Goal: Information Seeking & Learning: Learn about a topic

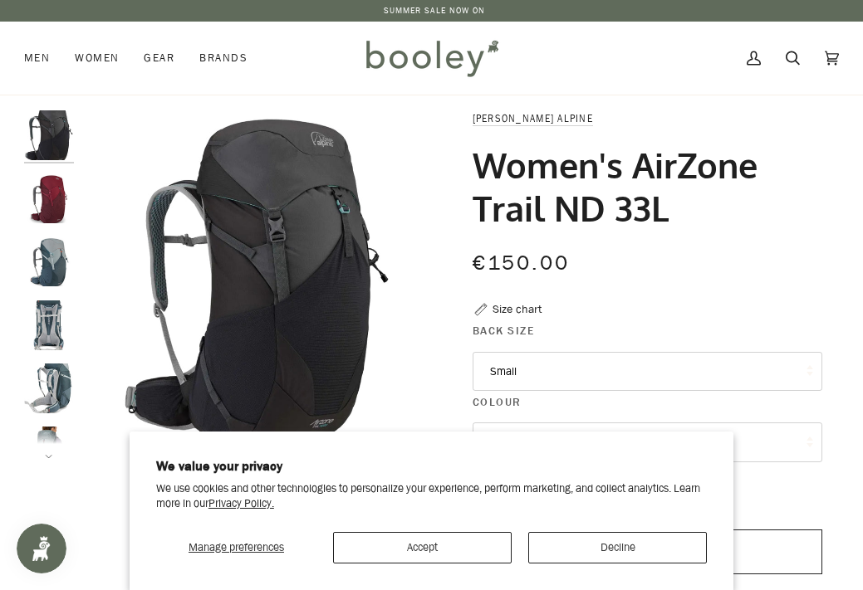
click at [53, 262] on img "Lowe Alpine Women's AirZone Trail ND 33L Orion Blue / Citadel - Booley Galway" at bounding box center [49, 262] width 50 height 50
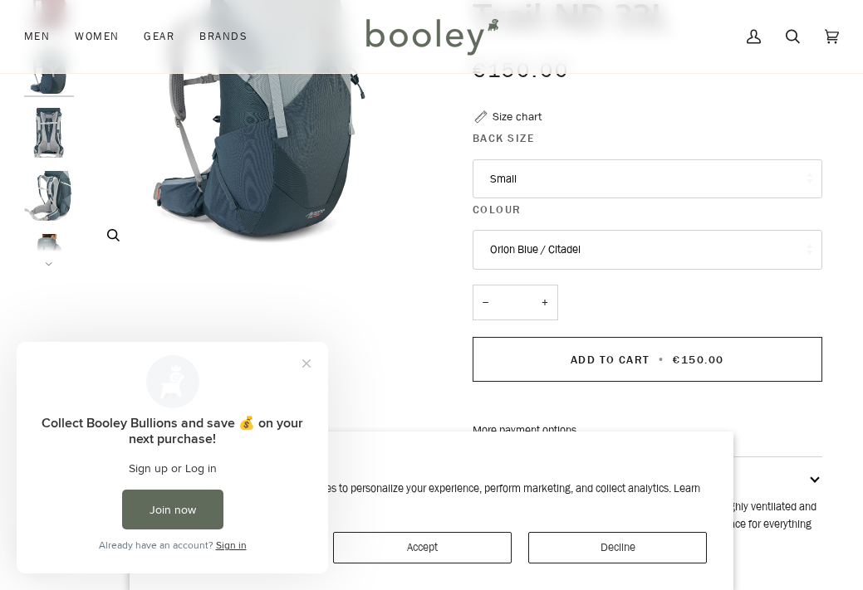
scroll to position [198, 0]
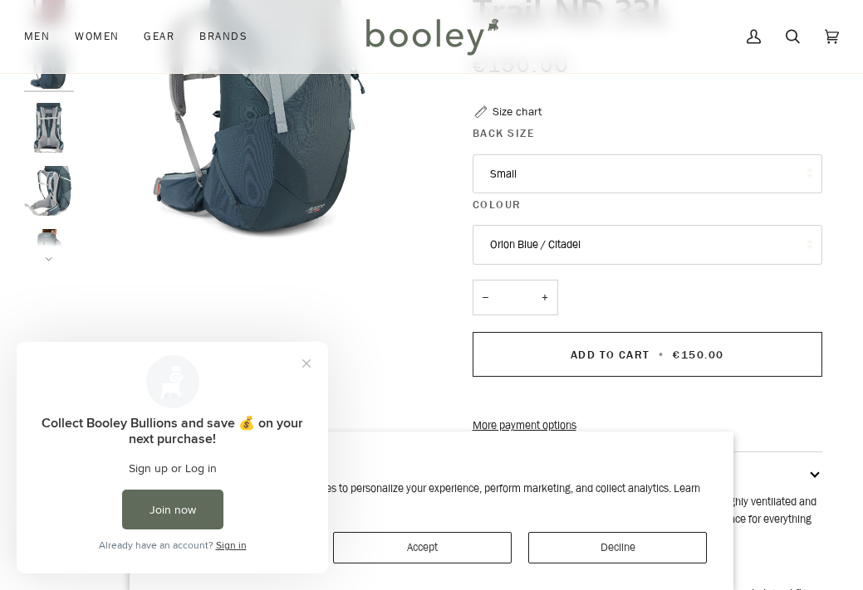
click at [47, 250] on button "Next" at bounding box center [49, 249] width 50 height 25
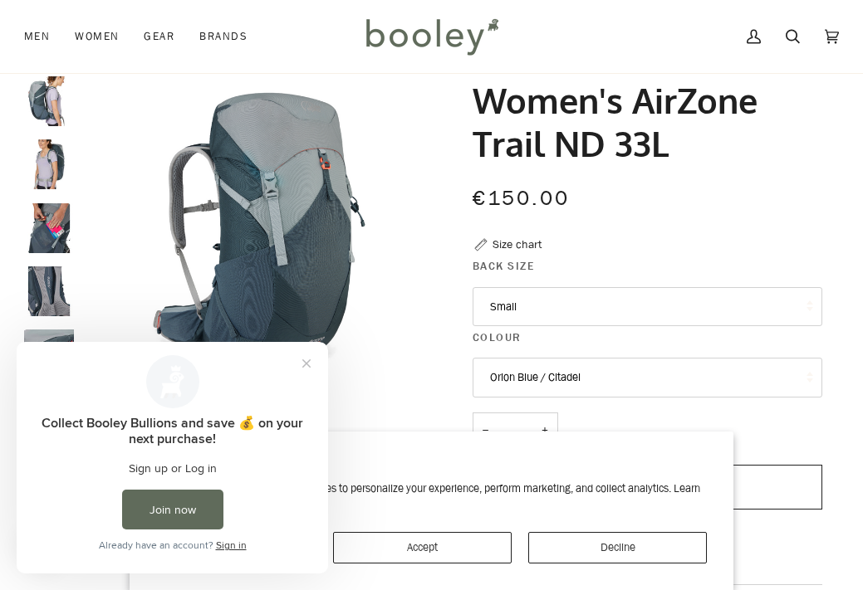
scroll to position [64, 0]
click at [47, 175] on img "Lowe Alpine Women's AirZone Trail ND 33L - Booley Galway" at bounding box center [49, 165] width 50 height 50
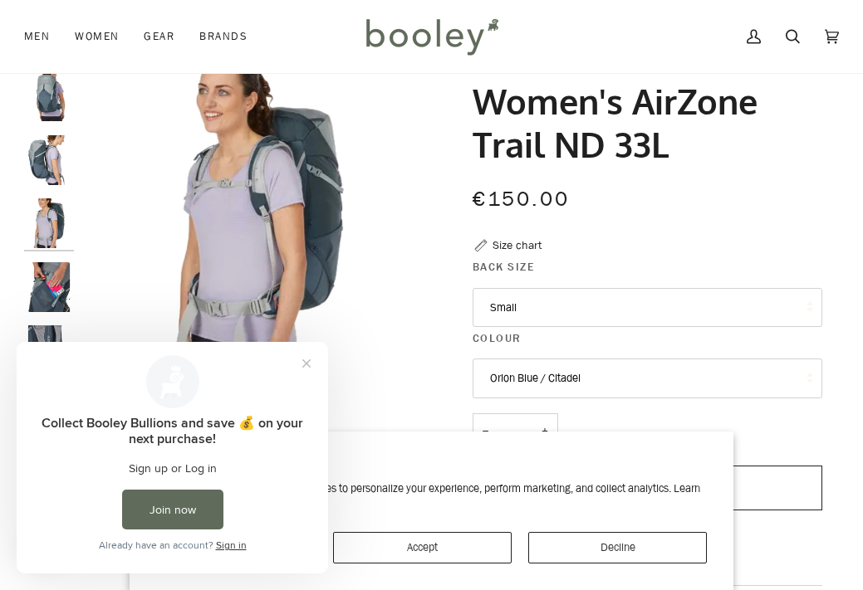
click at [58, 169] on img "Lowe Alpine Women's AirZone Trail ND 33L - Booley Galway" at bounding box center [49, 160] width 50 height 50
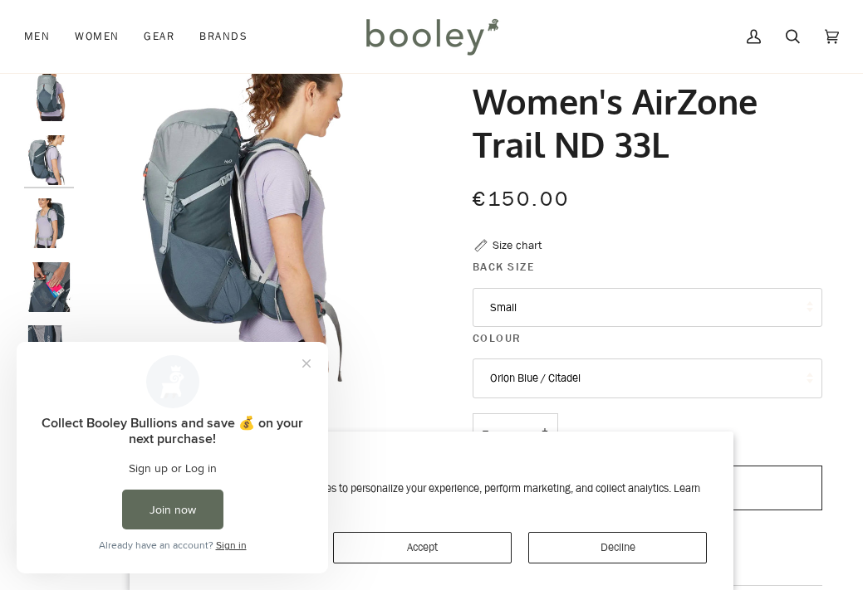
scroll to position [228, 0]
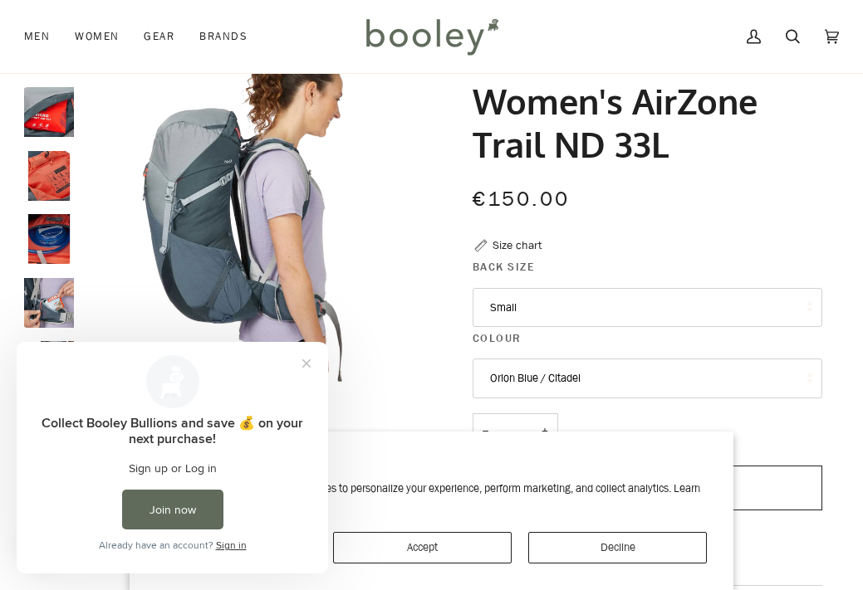
click at [51, 179] on img "Lowe Alpine Women's AirZone Trail ND 33L - Booley Galway" at bounding box center [49, 176] width 50 height 50
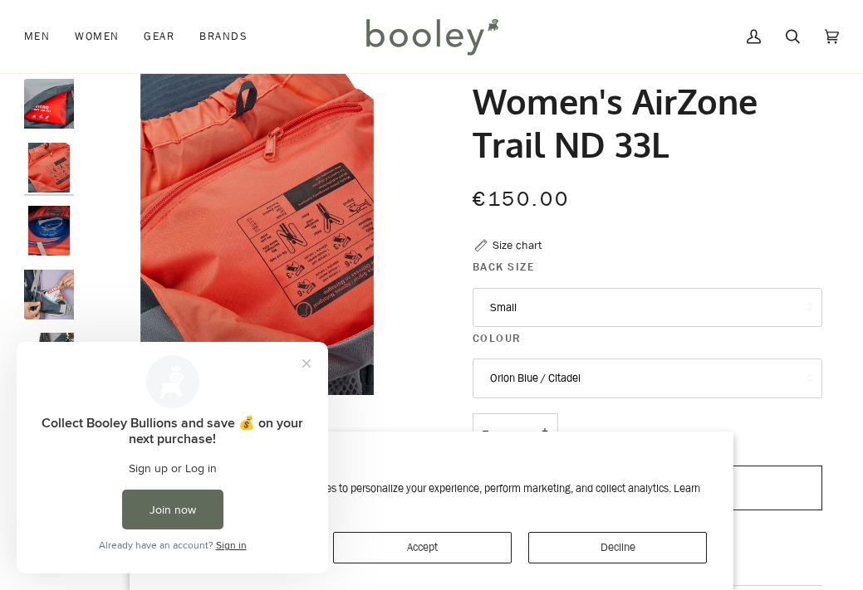
click at [46, 218] on img "Lowe Alpine Women's AirZone Trail ND 33L - Booley Galway" at bounding box center [49, 231] width 50 height 50
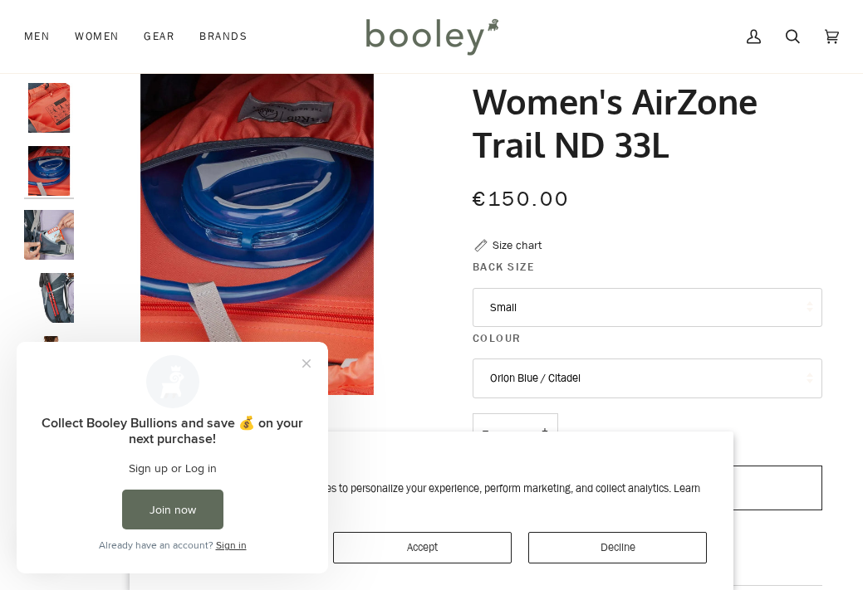
scroll to position [660, 0]
click at [46, 218] on img "Lowe Alpine Women's AirZone Trail ND 33L - Booley Galway" at bounding box center [49, 236] width 50 height 50
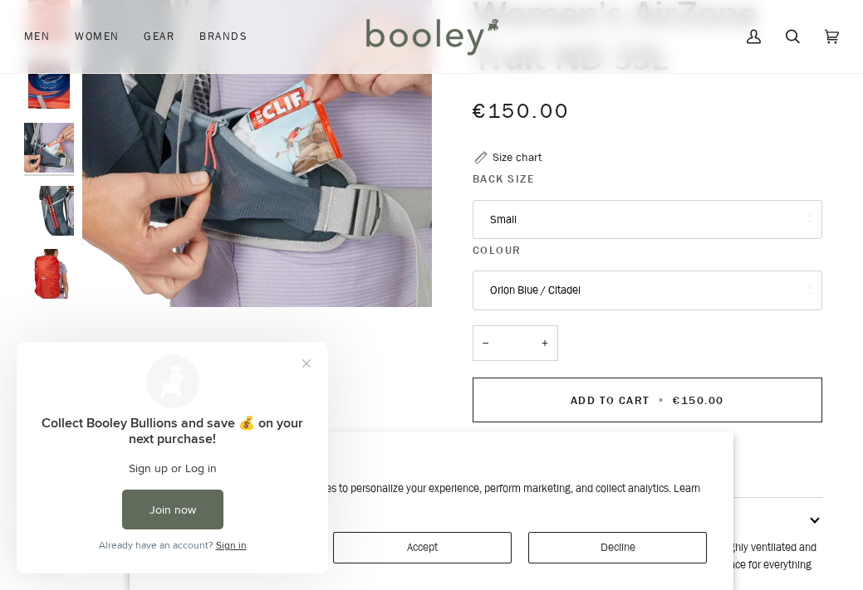
scroll to position [179, 0]
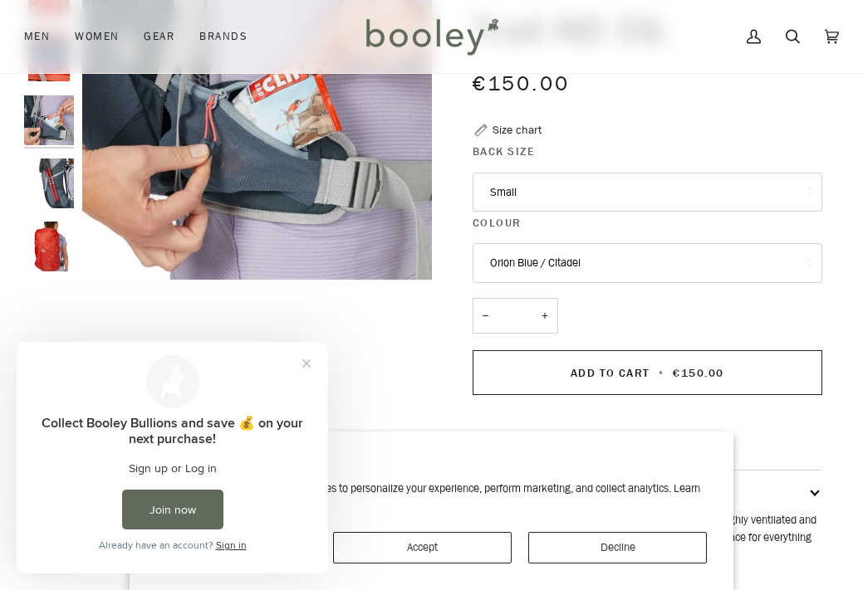
click at [47, 197] on img "Lowe Alpine Women's AirZone Trail ND 33L - Booley Galway" at bounding box center [49, 184] width 50 height 50
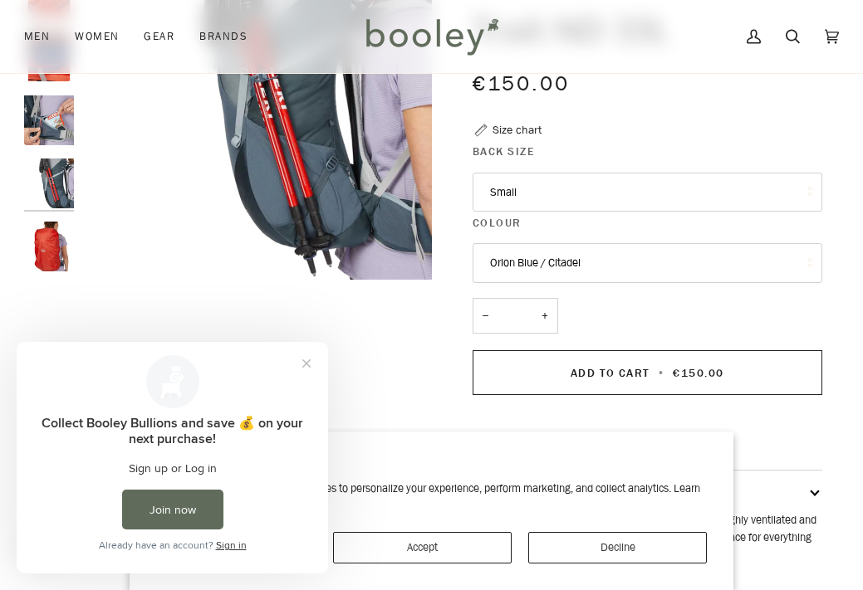
click at [47, 247] on img "Lowe Alpine Women's AirZone Trail ND 33L - Booley Galway" at bounding box center [49, 247] width 50 height 50
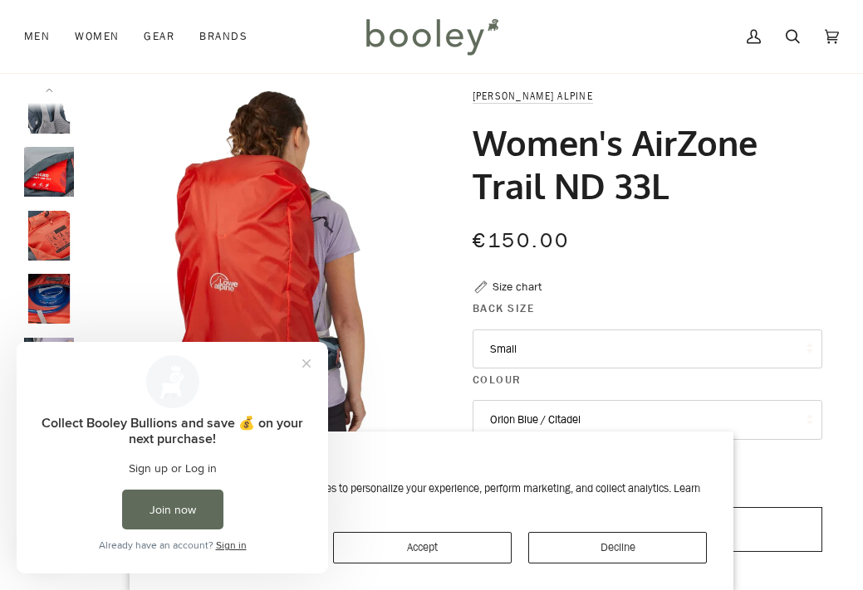
scroll to position [561, 0]
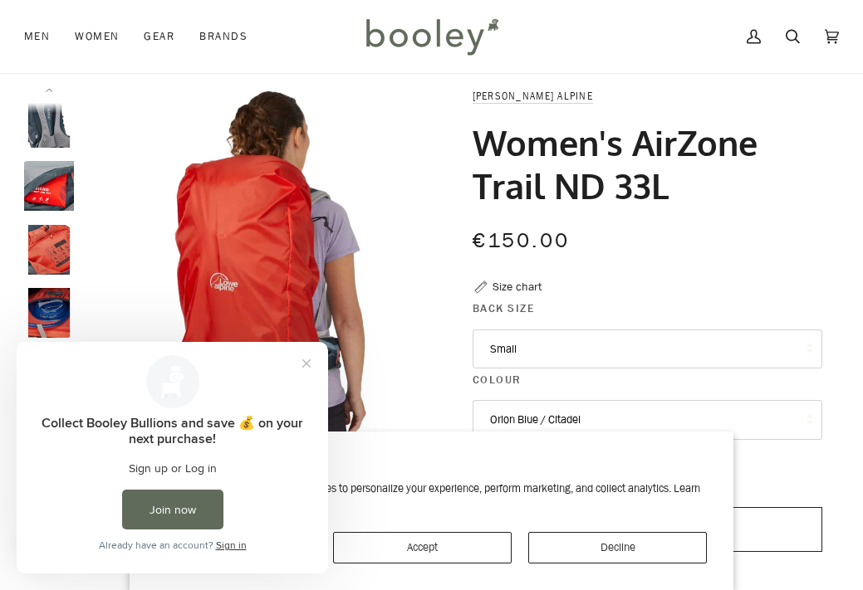
drag, startPoint x: 472, startPoint y: 133, endPoint x: 706, endPoint y: 210, distance: 245.8
click at [706, 210] on div "Women's AirZone Trail ND 33L" at bounding box center [647, 172] width 350 height 103
copy h1 "Women's AirZone Trail ND 33L"
